Goal: Transaction & Acquisition: Purchase product/service

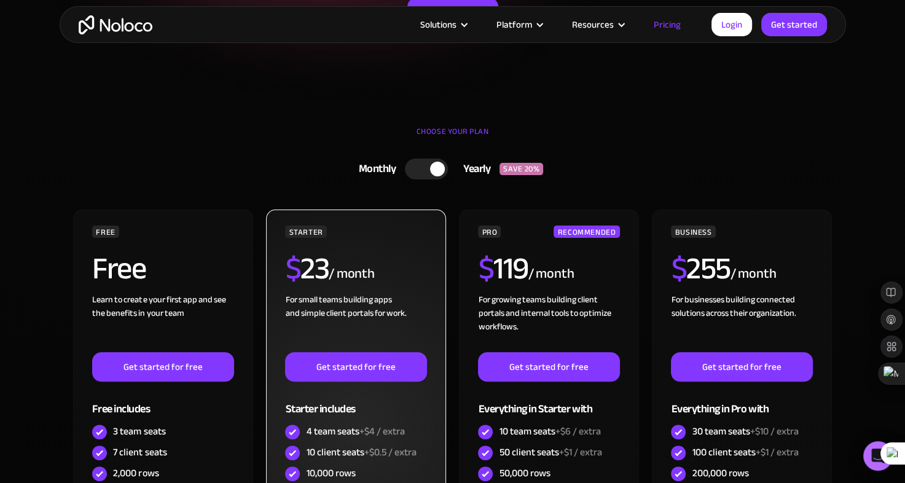
scroll to position [273, 0]
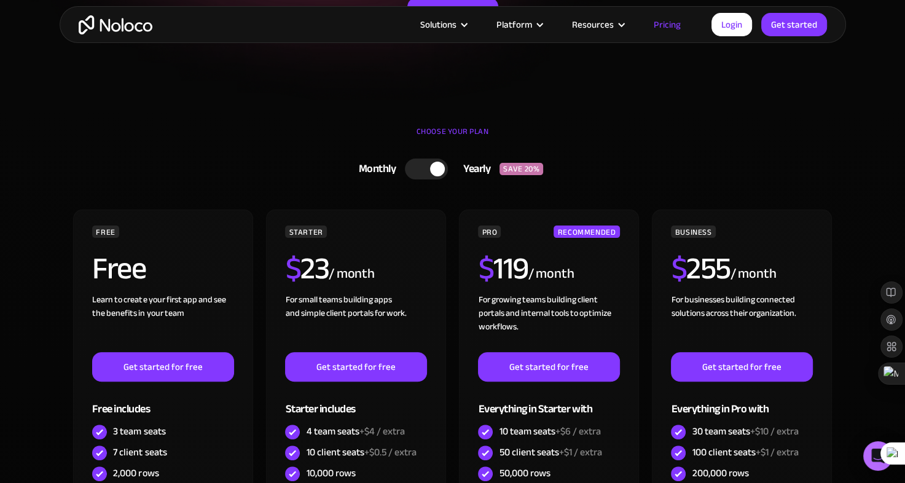
click at [438, 171] on div at bounding box center [437, 169] width 15 height 15
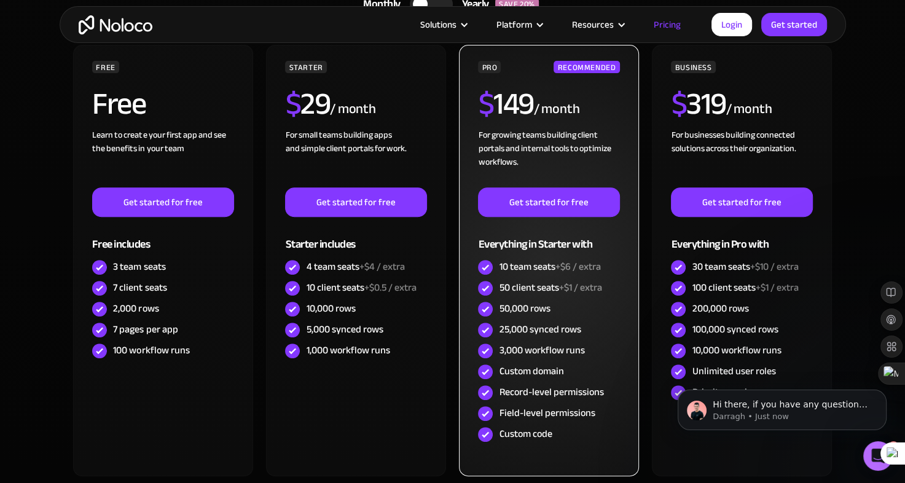
scroll to position [439, 0]
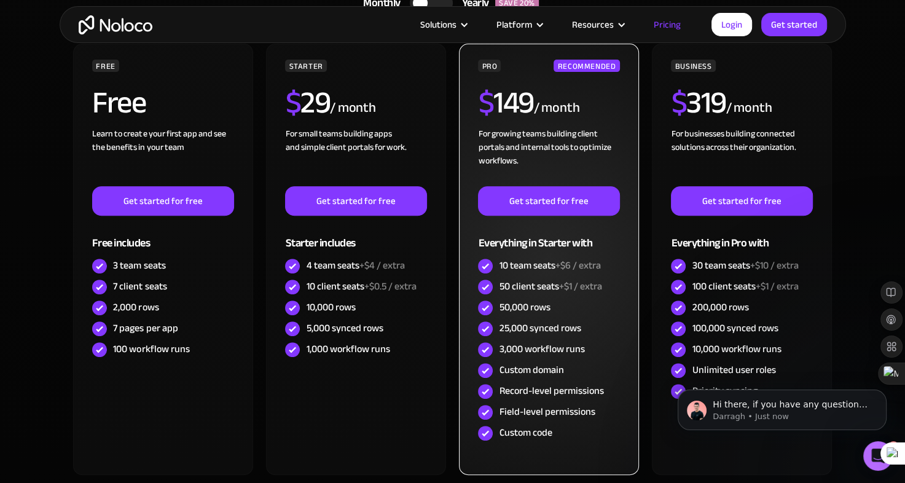
drag, startPoint x: 496, startPoint y: 282, endPoint x: 562, endPoint y: 282, distance: 65.8
click at [562, 282] on div "50 client seats +$1 / extra" at bounding box center [548, 287] width 141 height 21
drag, startPoint x: 562, startPoint y: 282, endPoint x: 505, endPoint y: 260, distance: 60.7
click at [505, 260] on div "10 team seats +$6 / extra" at bounding box center [549, 266] width 101 height 14
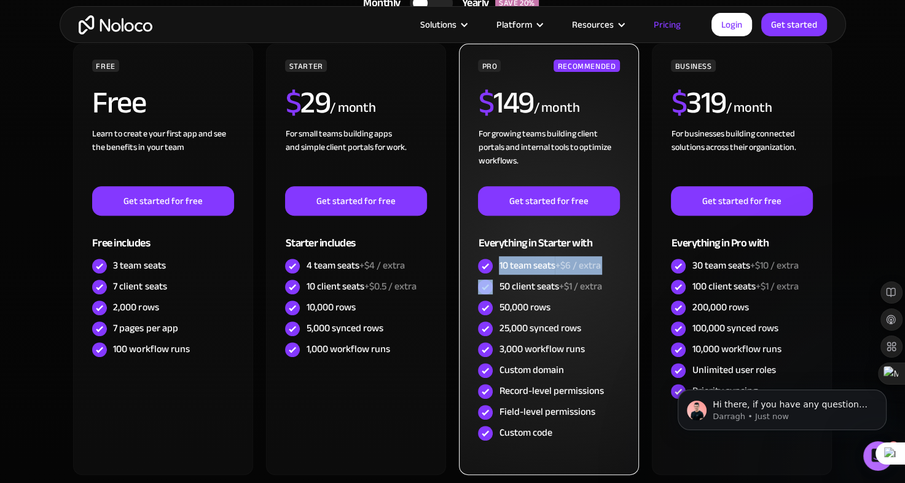
click at [505, 260] on div "10 team seats +$6 / extra" at bounding box center [549, 266] width 101 height 14
drag, startPoint x: 505, startPoint y: 260, endPoint x: 570, endPoint y: 258, distance: 65.2
click at [570, 258] on span "+$6 / extra" at bounding box center [577, 265] width 45 height 18
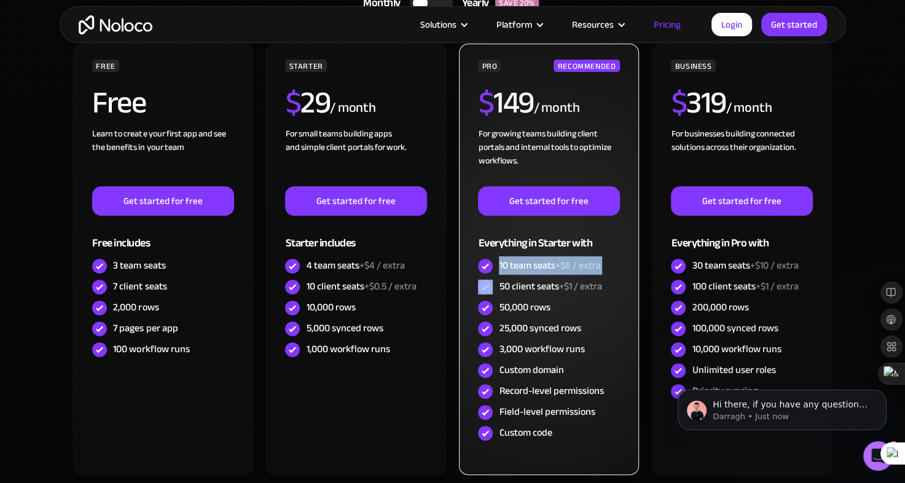
click at [570, 258] on span "+$6 / extra" at bounding box center [577, 265] width 45 height 18
drag, startPoint x: 570, startPoint y: 258, endPoint x: 506, endPoint y: 259, distance: 64.6
click at [506, 259] on div "10 team seats +$6 / extra" at bounding box center [549, 266] width 101 height 14
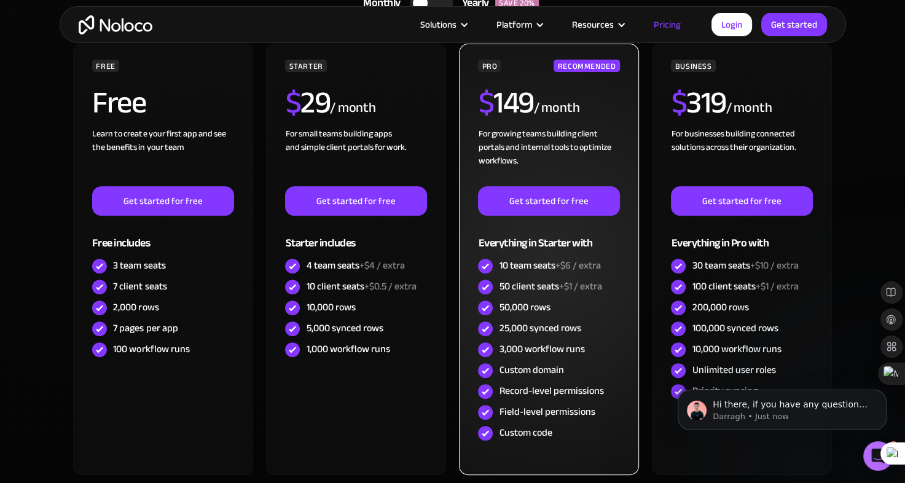
click at [521, 291] on div "50 client seats +$1 / extra" at bounding box center [550, 287] width 103 height 14
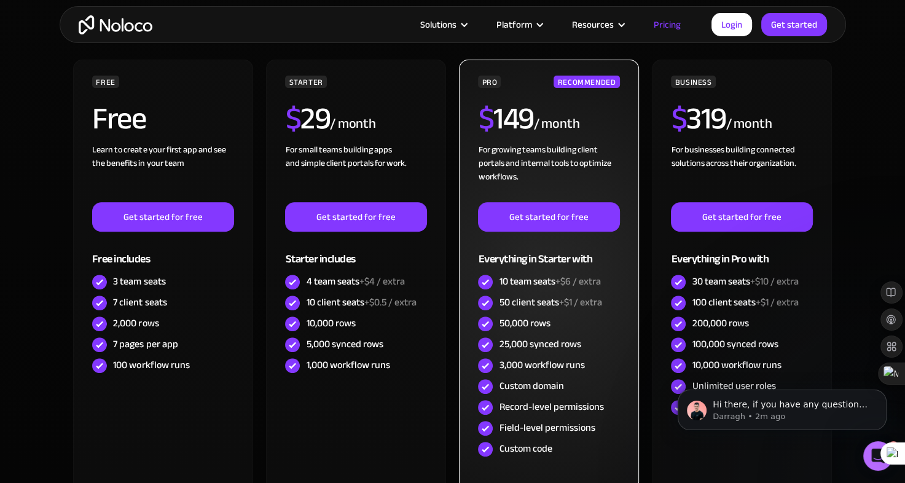
scroll to position [422, 0]
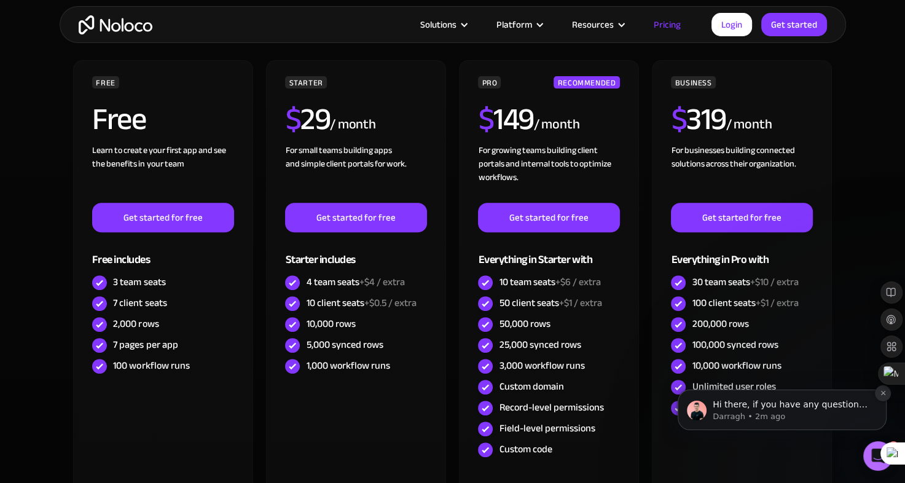
click at [884, 393] on icon "Dismiss notification" at bounding box center [883, 393] width 4 height 4
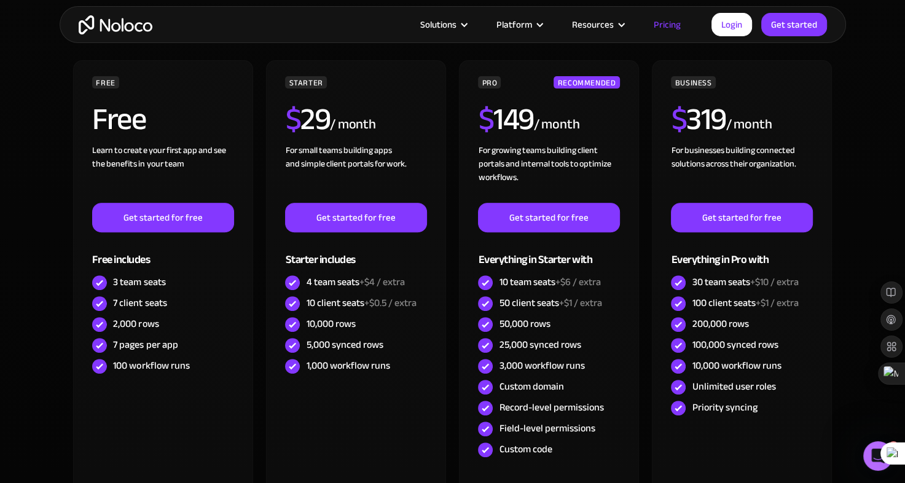
click at [870, 221] on section "CHOOSE YOUR PLAN Monthly Yearly SAVE 20% Monthly Yearly SAVE 20% FREE Free Lear…" at bounding box center [452, 283] width 905 height 645
